Goal: Transaction & Acquisition: Subscribe to service/newsletter

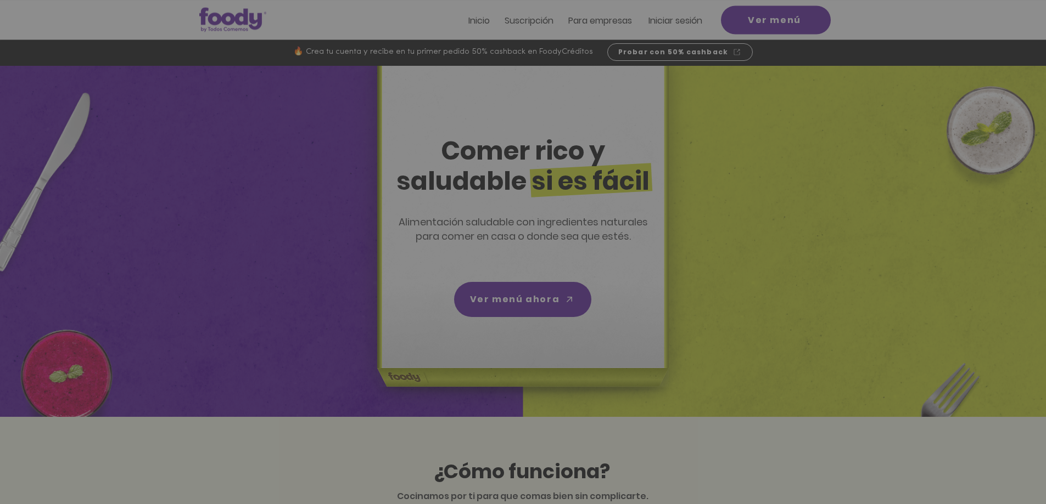
click at [622, 165] on img "Nuevos suscriptores 50% off" at bounding box center [522, 233] width 227 height 175
click at [537, 329] on span "CREAR CUENTA" at bounding box center [521, 333] width 72 height 9
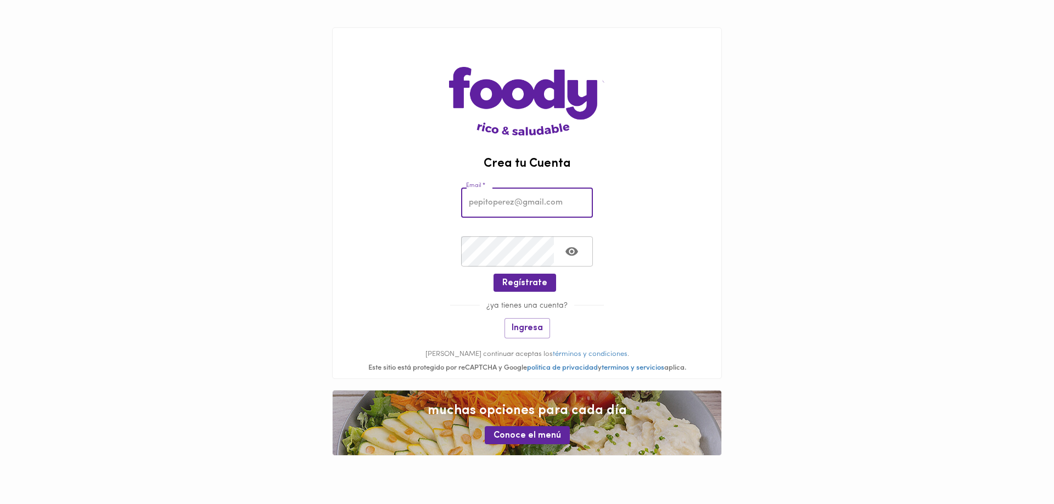
click at [534, 195] on input "email" at bounding box center [527, 203] width 132 height 30
type input "[EMAIL_ADDRESS][DOMAIN_NAME]"
click at [527, 278] on span "Regístrate" at bounding box center [524, 283] width 45 height 10
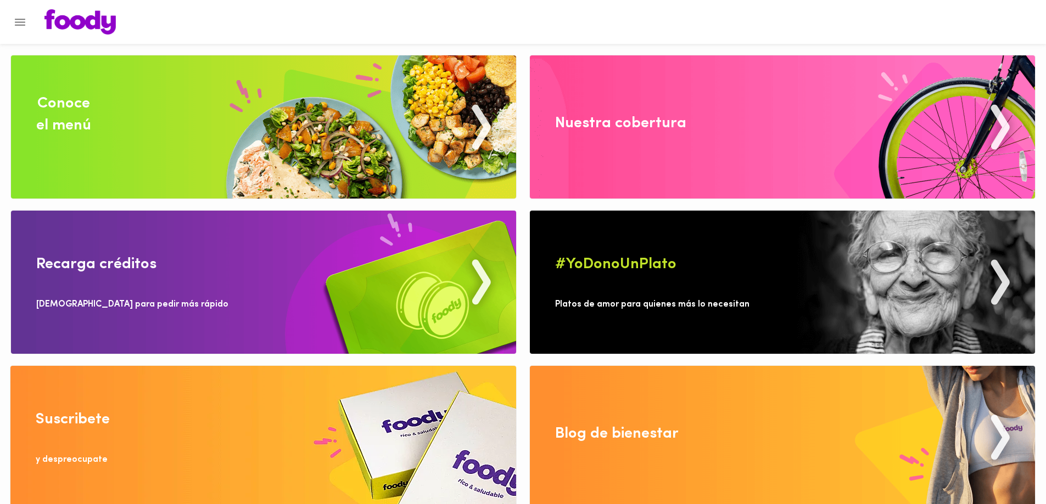
click at [735, 137] on img at bounding box center [782, 126] width 505 height 143
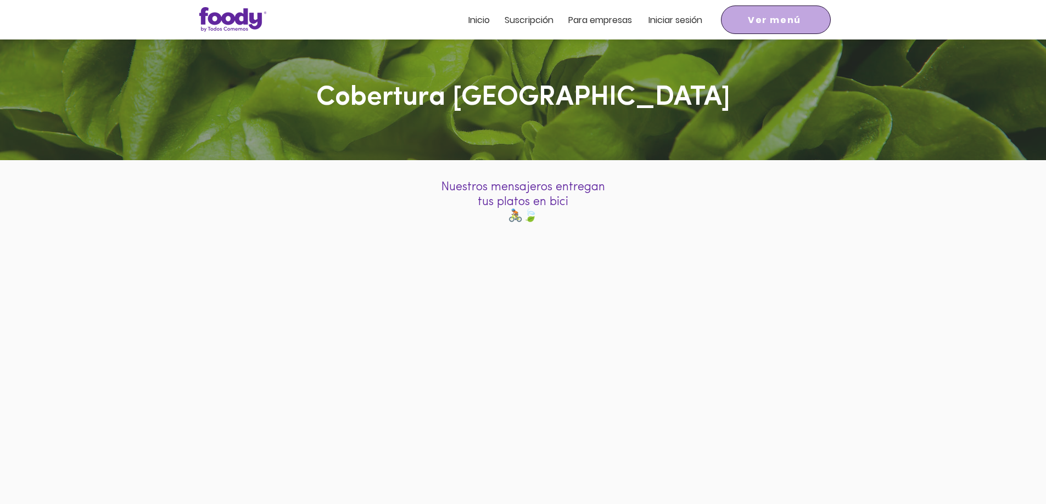
click at [773, 21] on span "Ver menú" at bounding box center [774, 20] width 53 height 14
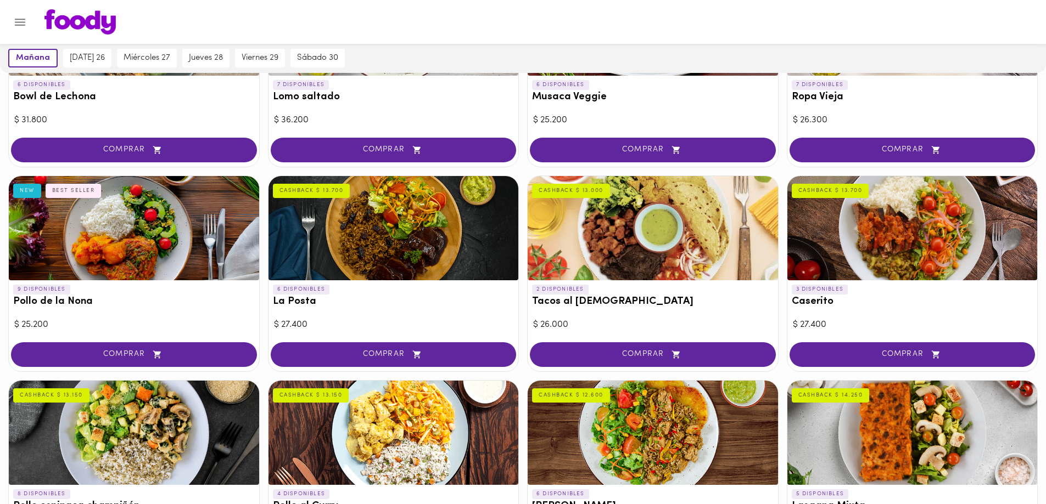
scroll to position [659, 0]
